Goal: Task Accomplishment & Management: Manage account settings

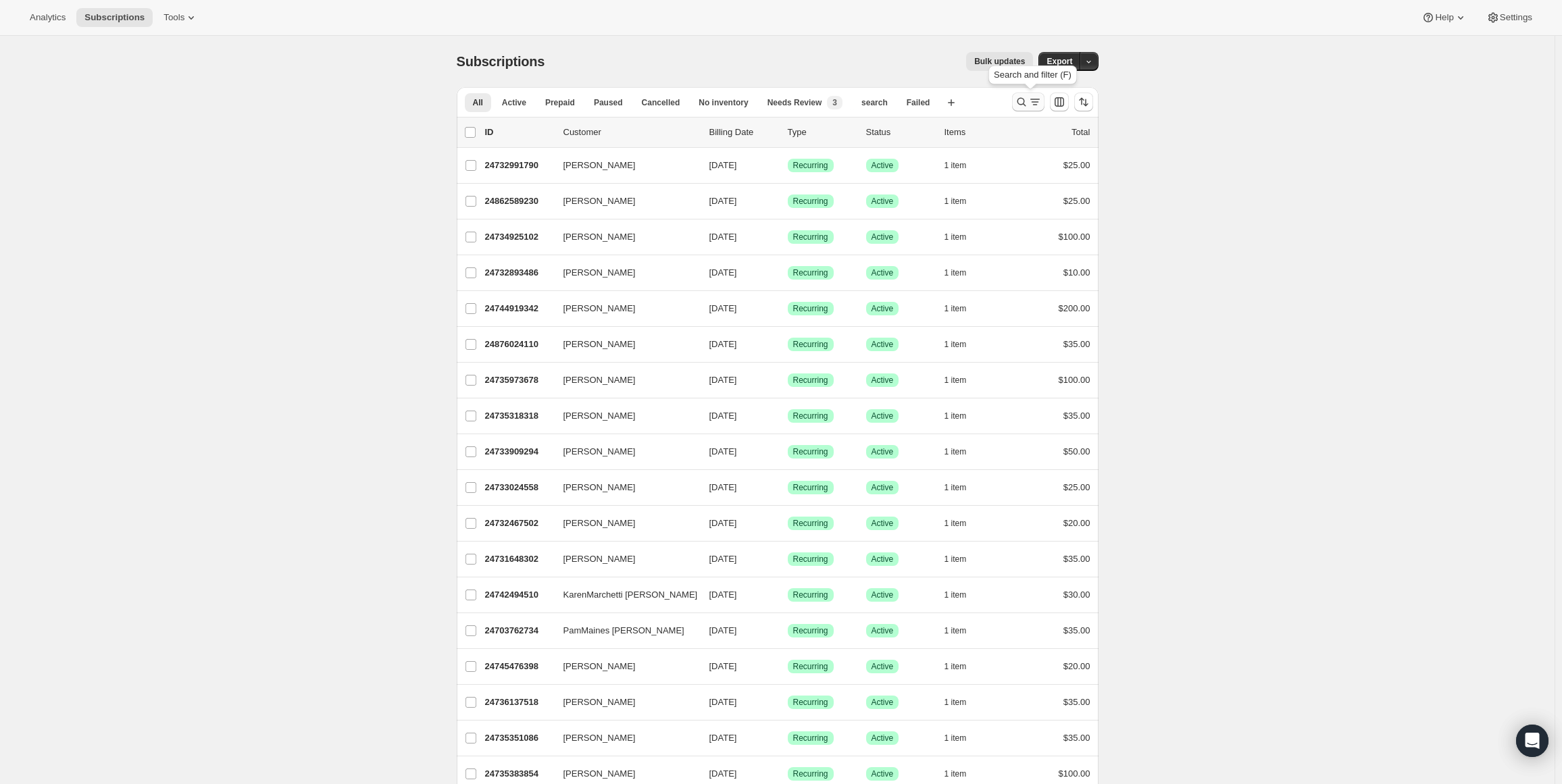
click at [1024, 97] on icon "Search and filter results" at bounding box center [1022, 101] width 14 height 14
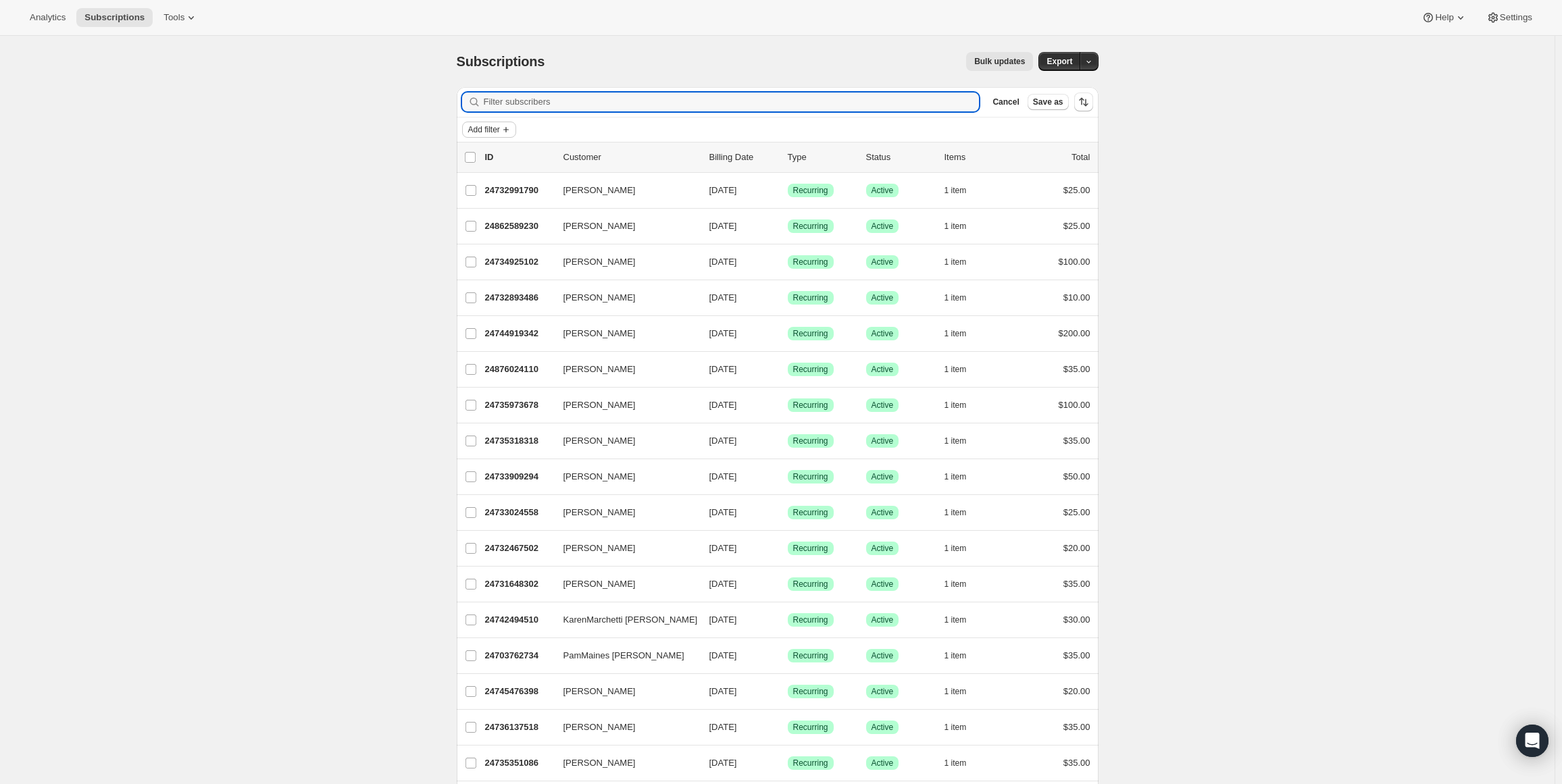
click at [485, 124] on span "Add filter" at bounding box center [484, 129] width 31 height 11
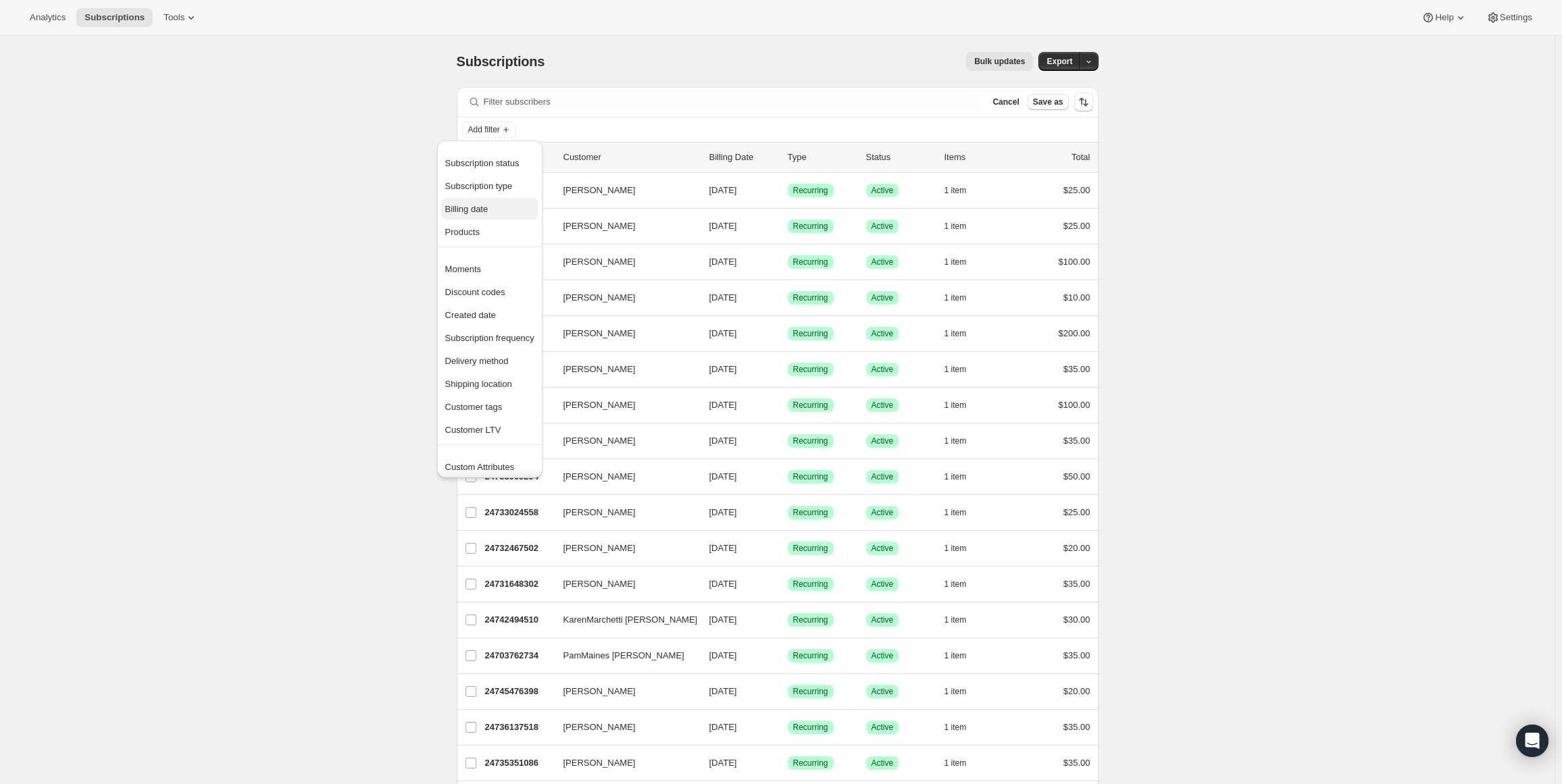
click at [476, 206] on span "Billing date" at bounding box center [467, 209] width 43 height 10
click at [480, 212] on span at bounding box center [480, 214] width 11 height 11
click at [475, 210] on input "Next 30 days" at bounding box center [475, 209] width 1 height 1
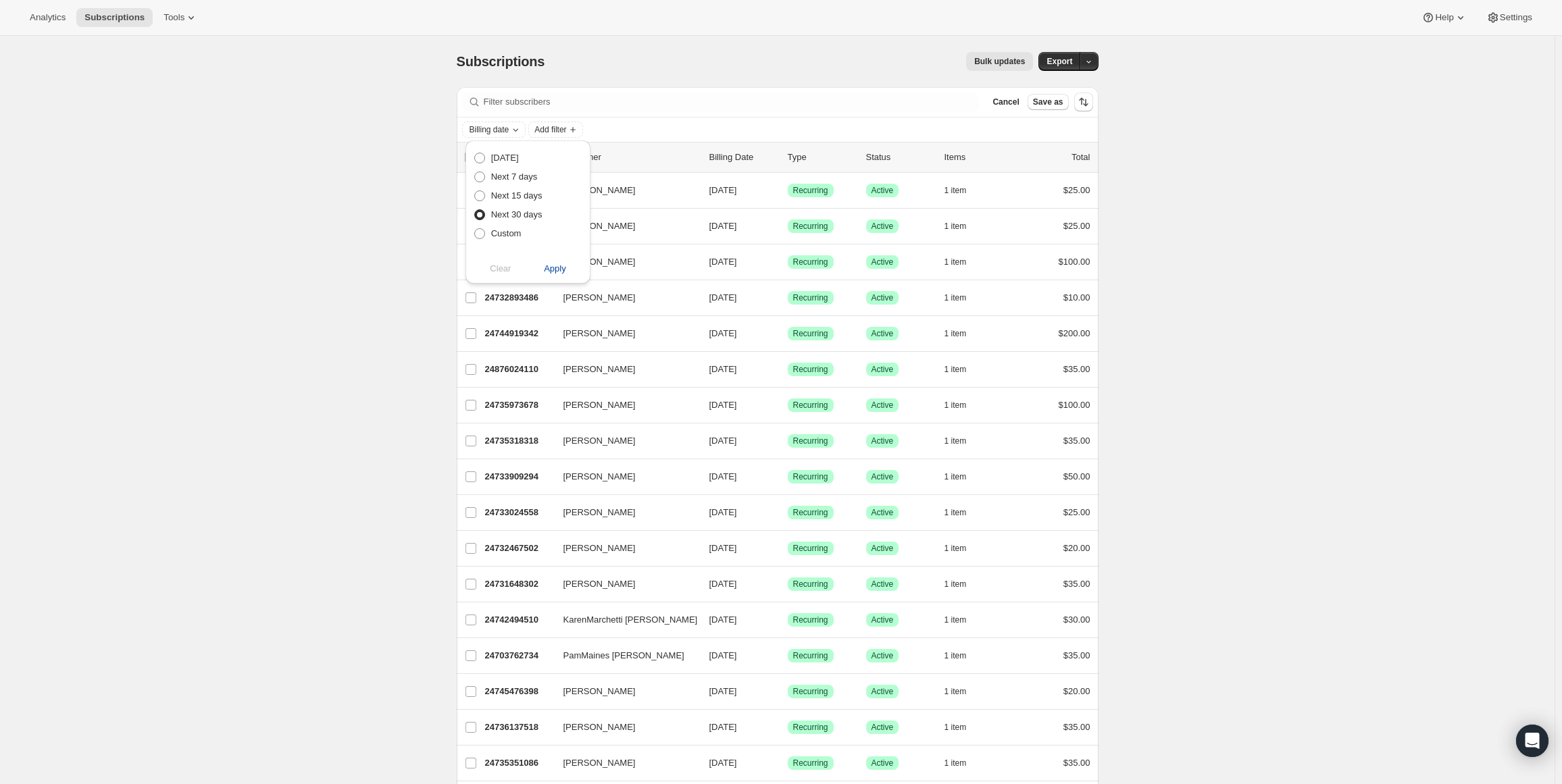
click at [550, 263] on span "Apply" at bounding box center [555, 269] width 22 height 14
click at [504, 269] on span "Clear" at bounding box center [500, 269] width 21 height 14
radio input "false"
click at [789, 122] on div "Billing date Add filter" at bounding box center [778, 129] width 631 height 16
click at [480, 130] on span "Add filter" at bounding box center [484, 129] width 31 height 11
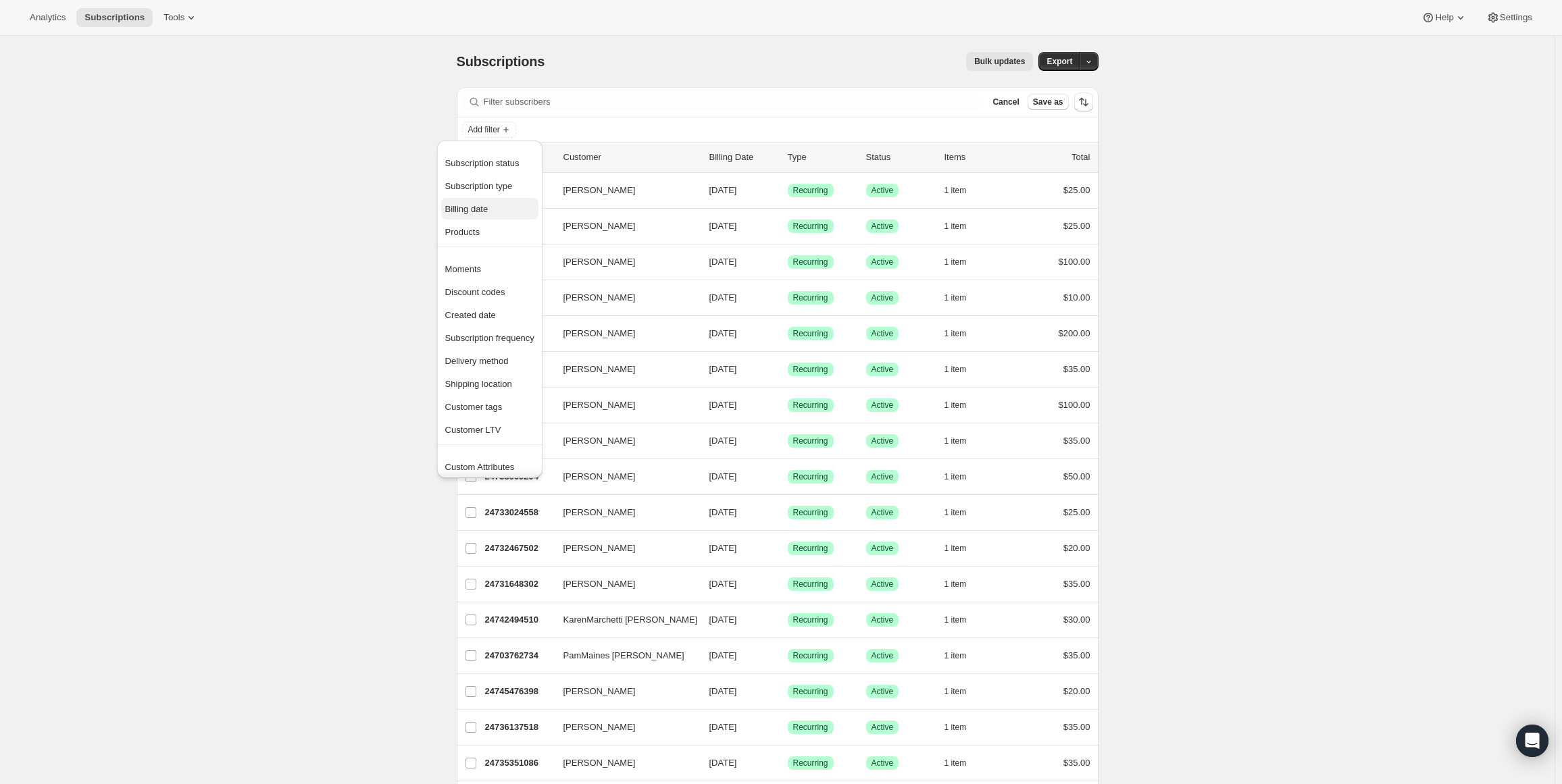
click at [450, 210] on span "Billing date" at bounding box center [467, 209] width 43 height 10
click at [485, 237] on span at bounding box center [480, 234] width 12 height 12
click at [475, 229] on input "Custom" at bounding box center [475, 228] width 1 height 1
radio input "true"
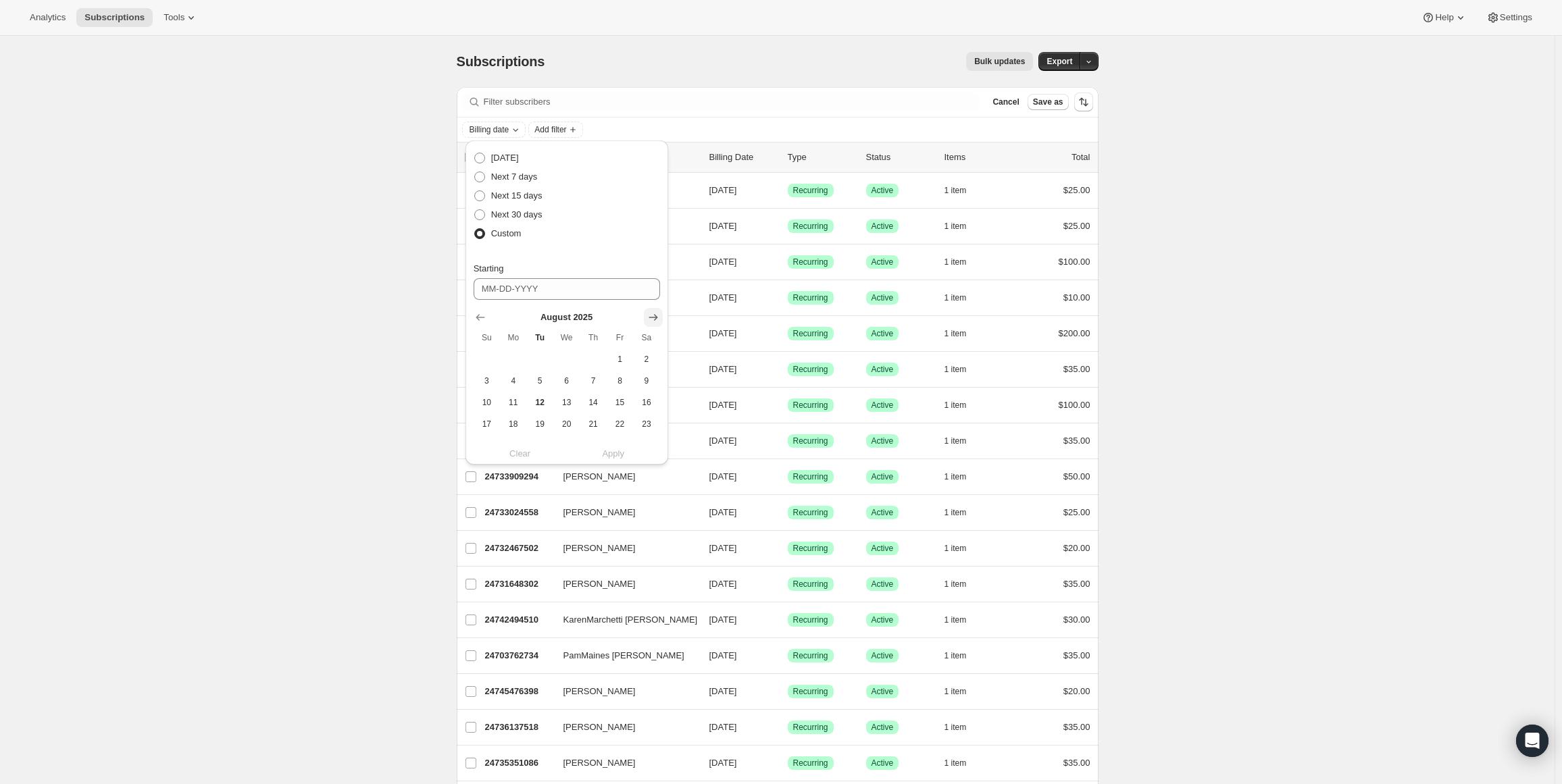
click at [651, 314] on icon "Show next month, September 2025" at bounding box center [653, 317] width 14 height 14
click at [595, 379] on span "11" at bounding box center [593, 381] width 16 height 11
type input "[DATE]"
click at [536, 297] on input "Ending" at bounding box center [567, 292] width 187 height 21
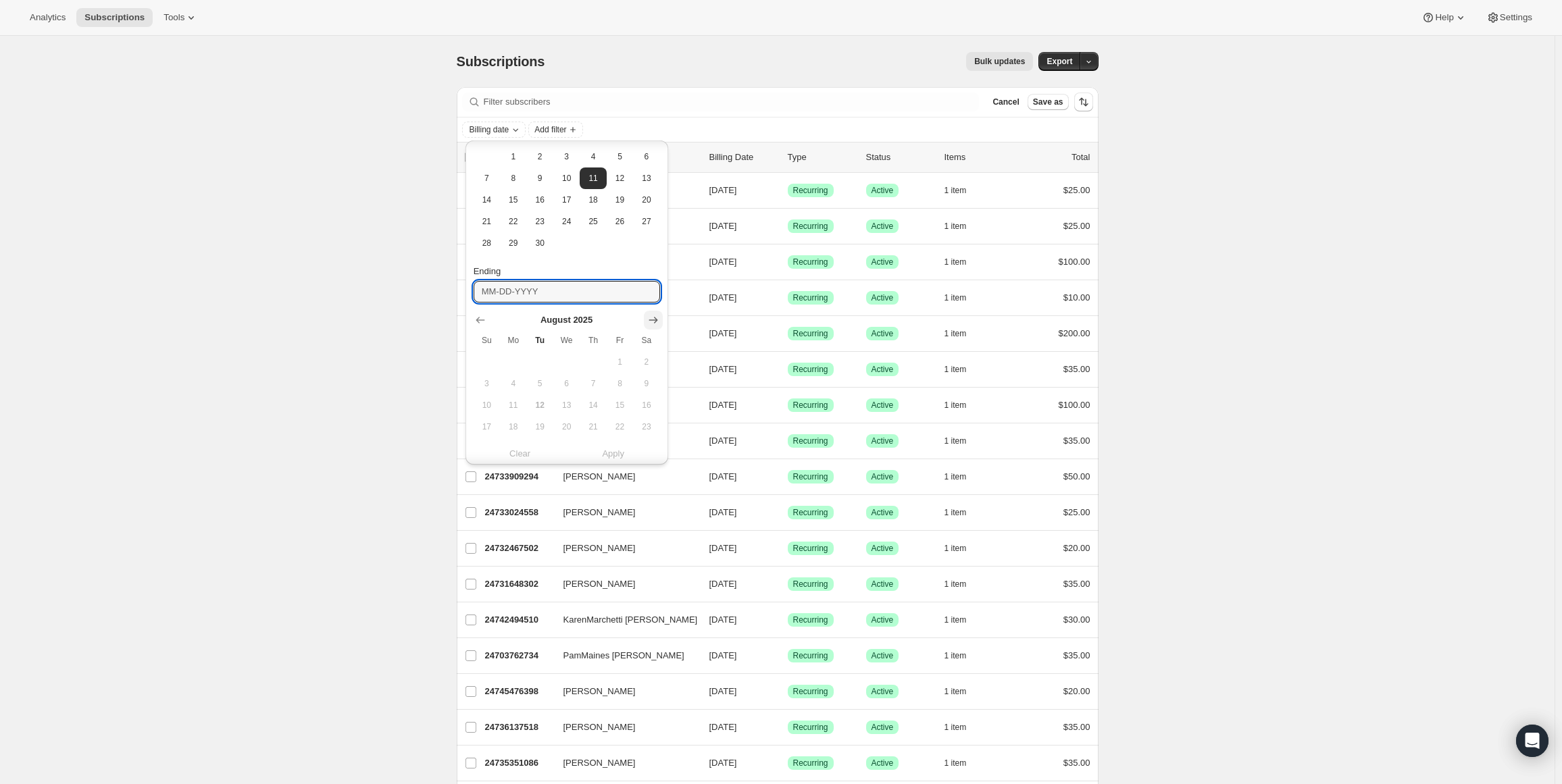
click at [648, 314] on icon "Show next month, September 2025" at bounding box center [653, 320] width 14 height 14
click at [590, 380] on span "11" at bounding box center [593, 383] width 16 height 11
type input "[DATE]"
click at [618, 452] on span "Apply" at bounding box center [613, 454] width 22 height 14
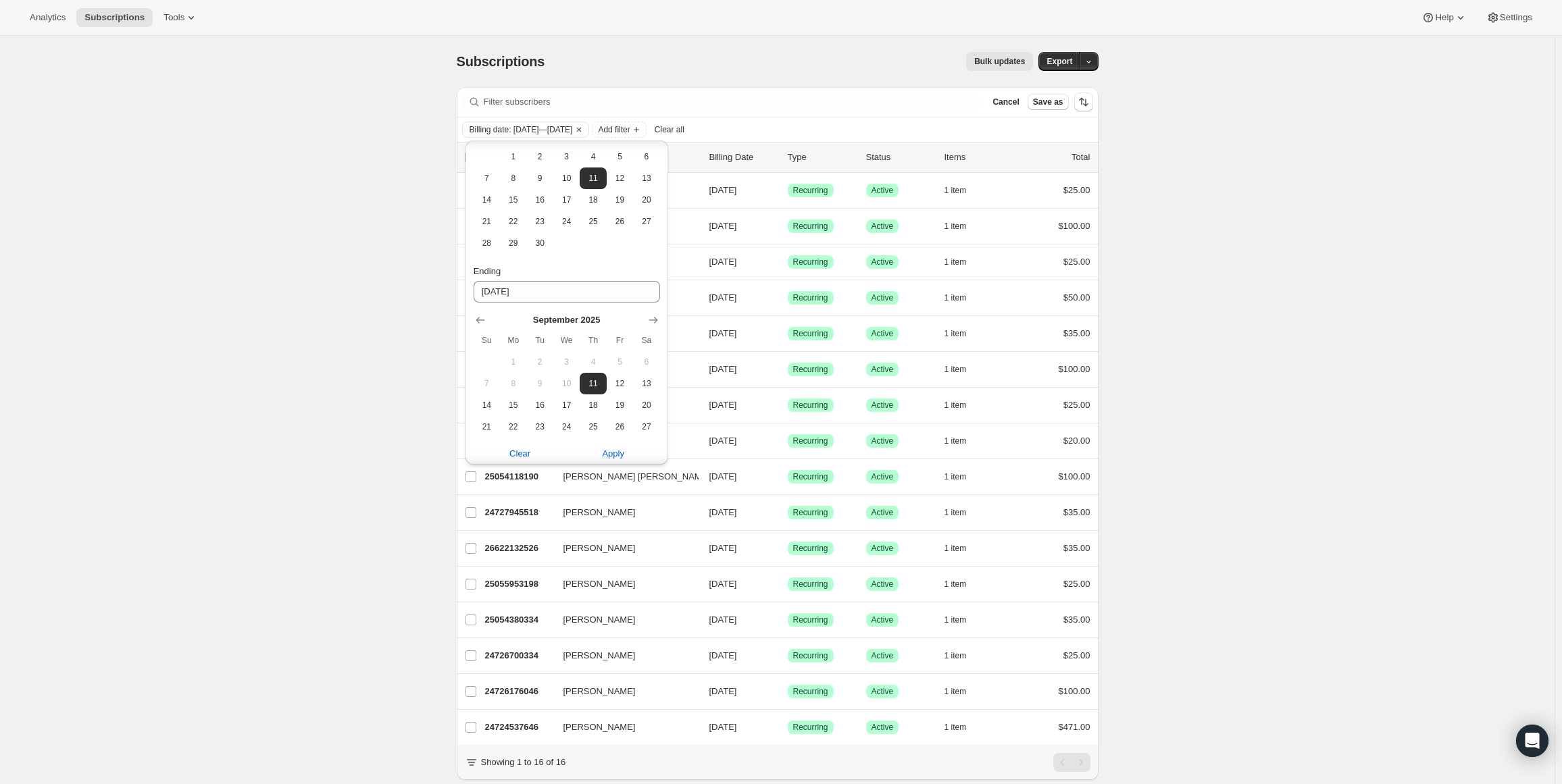
click at [1188, 404] on div "Subscriptions. This page is ready Subscriptions Bulk updates More actions Bulk …" at bounding box center [777, 428] width 1555 height 785
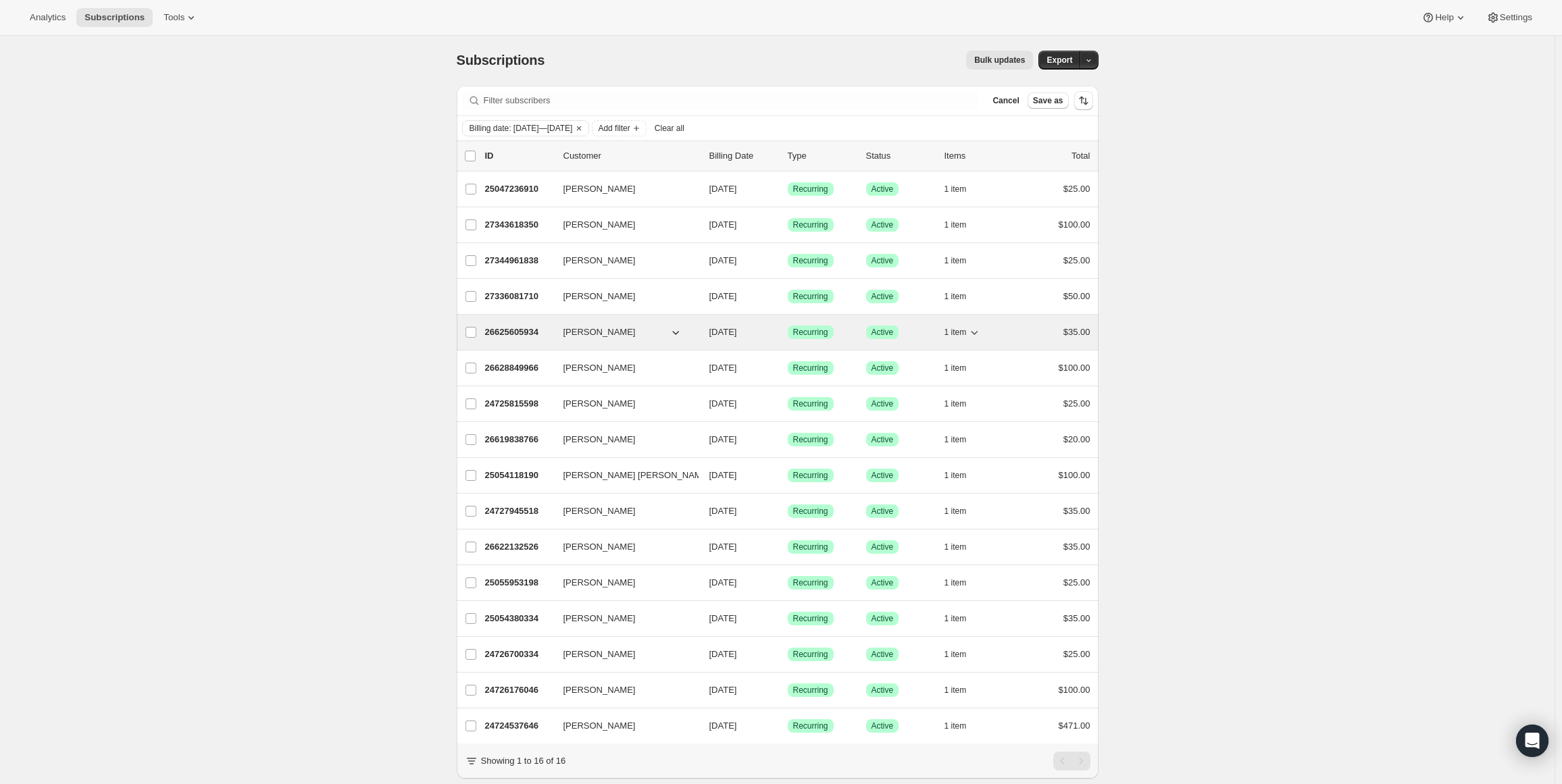
scroll to position [0, 0]
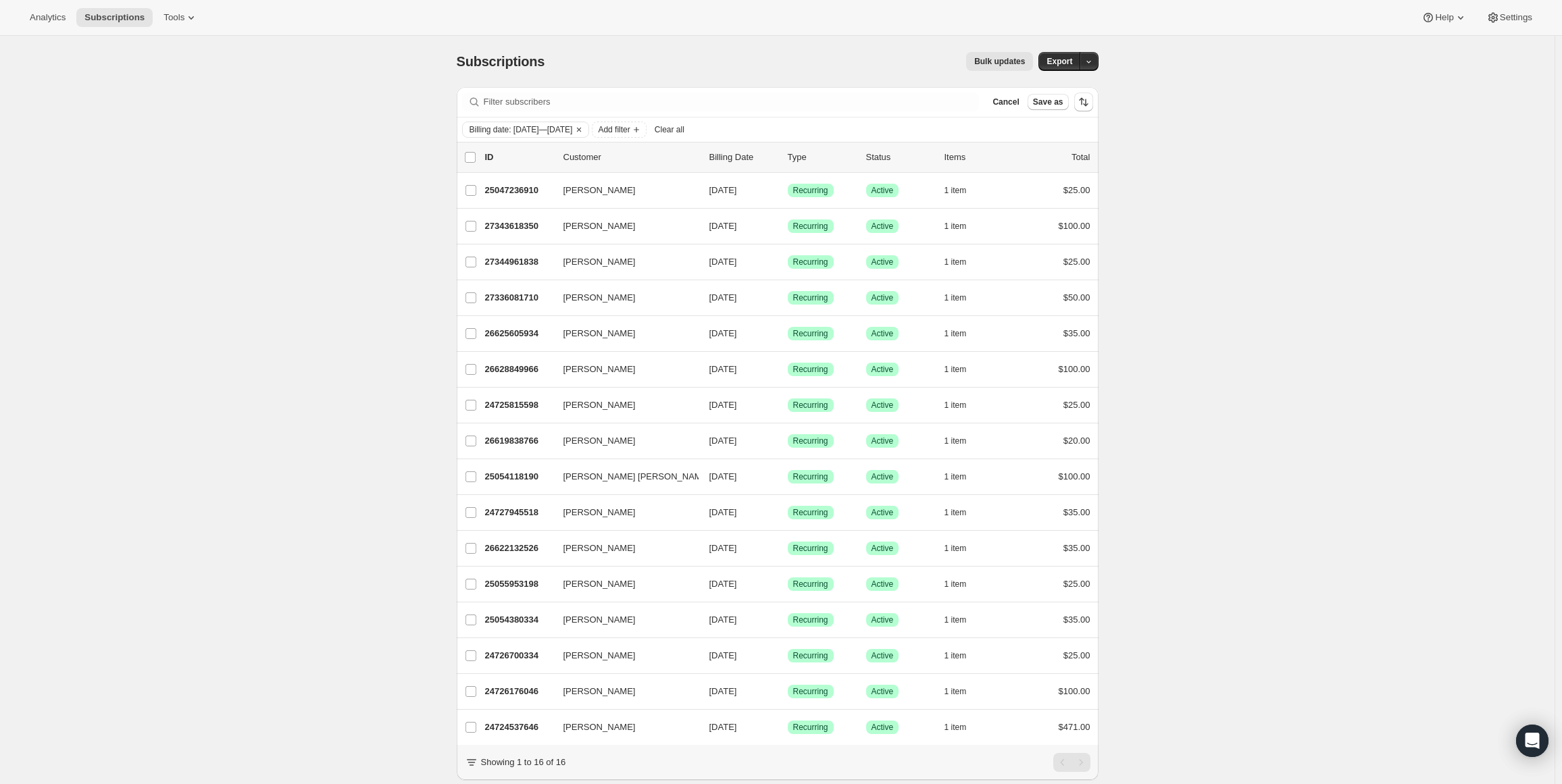
click at [1249, 159] on div "Subscriptions. This page is ready Subscriptions Bulk updates More actions Bulk …" at bounding box center [777, 428] width 1555 height 785
